Goal: Transaction & Acquisition: Purchase product/service

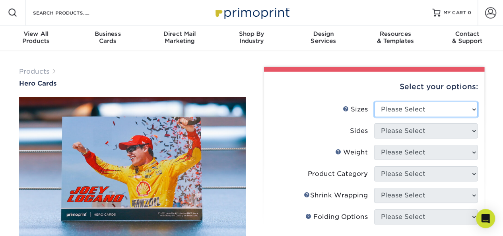
click at [420, 112] on select "Please Select 1.5" x 7" 4" x 6" 5" x 7" 6" x 8" 6" x 8.5" 6" x 9" 7" x 8.5" 7.5…" at bounding box center [425, 109] width 103 height 15
select select "6.00x8.50"
click at [374, 102] on select "Please Select 1.5" x 7" 4" x 6" 5" x 7" 6" x 8" 6" x 8.5" 6" x 9" 7" x 8.5" 7.5…" at bounding box center [425, 109] width 103 height 15
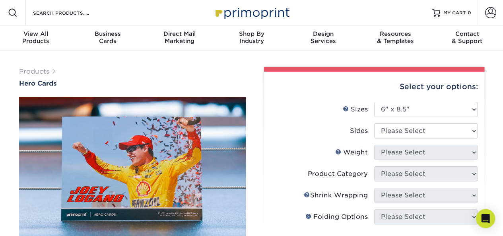
click at [404, 126] on select "Please Select Print Both Sides Print Front Only" at bounding box center [425, 130] width 103 height 15
select select "13abbda7-1d64-4f25-8bb2-c179b224825d"
click at [374, 123] on select "Please Select Print Both Sides Print Front Only" at bounding box center [425, 130] width 103 height 15
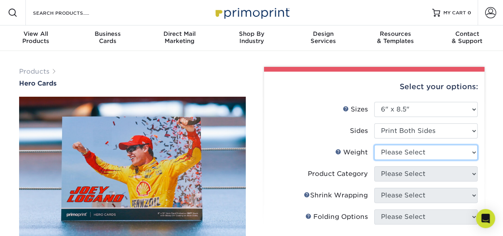
click at [401, 151] on select "Please Select 14PT" at bounding box center [425, 152] width 103 height 15
select select "14PT"
click at [374, 145] on select "Please Select 14PT" at bounding box center [425, 152] width 103 height 15
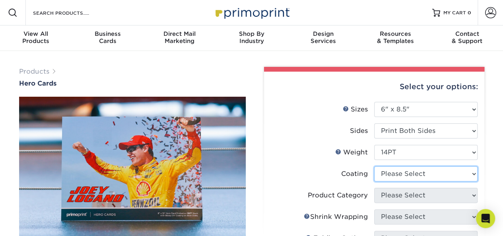
click at [393, 174] on select at bounding box center [425, 173] width 103 height 15
select select "d41dab50-ff65-4f4f-bb17-2afe4d36ae33"
click at [374, 166] on select at bounding box center [425, 173] width 103 height 15
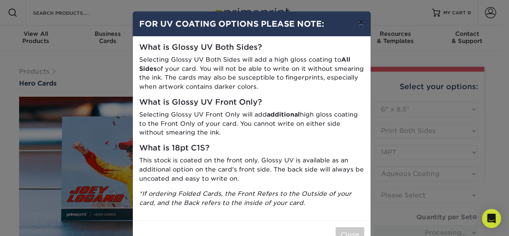
click at [359, 23] on button "×" at bounding box center [361, 23] width 18 height 22
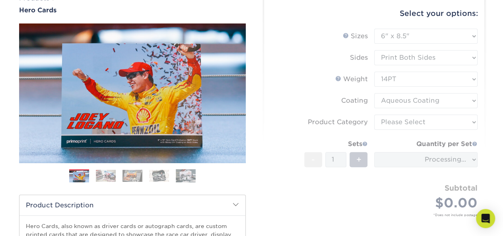
scroll to position [79, 0]
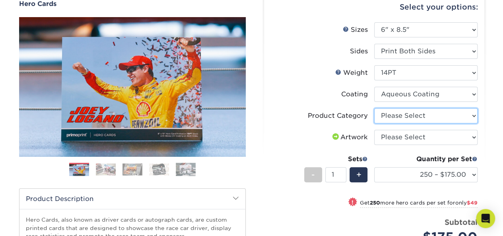
click at [422, 117] on select "Please Select Postcards" at bounding box center [425, 115] width 103 height 15
select select "9b7272e0-d6c8-4c3c-8e97-d3a1bcdab858"
click at [374, 108] on select "Please Select Postcards" at bounding box center [425, 115] width 103 height 15
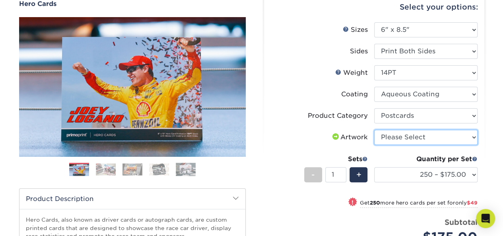
click at [417, 132] on select "Please Select I will upload files I need a design - $150" at bounding box center [425, 137] width 103 height 15
select select "upload"
click at [374, 130] on select "Please Select I will upload files I need a design - $150" at bounding box center [425, 137] width 103 height 15
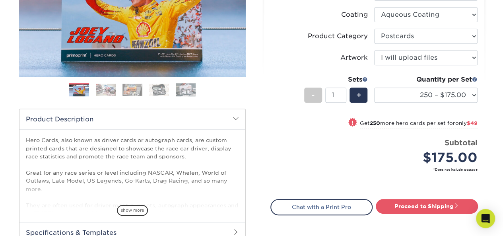
click at [136, 95] on img at bounding box center [132, 89] width 20 height 12
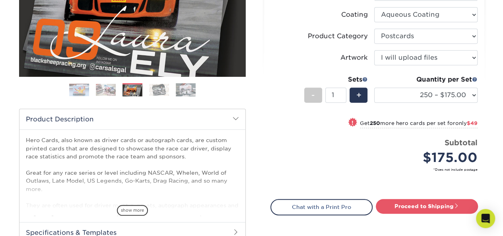
click at [157, 96] on ol at bounding box center [132, 92] width 227 height 19
click at [183, 91] on img at bounding box center [186, 90] width 20 height 14
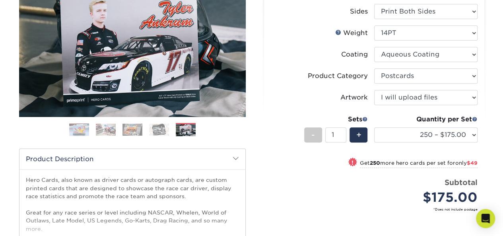
scroll to position [0, 0]
